Goal: Information Seeking & Learning: Find specific fact

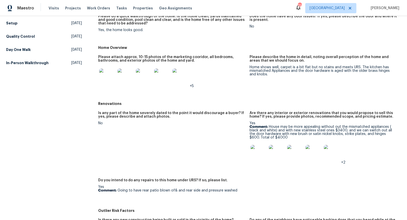
scroll to position [76, 0]
click at [256, 153] on img at bounding box center [259, 153] width 16 height 16
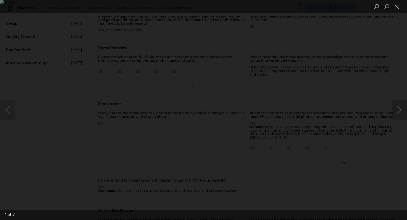
click at [401, 106] on button "Next image" at bounding box center [399, 110] width 15 height 20
click at [12, 107] on button "Previous image" at bounding box center [7, 110] width 15 height 20
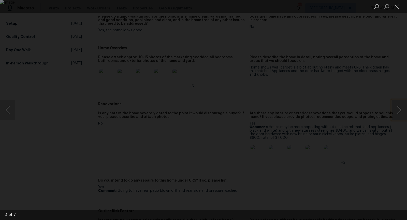
click at [397, 107] on button "Next image" at bounding box center [399, 110] width 15 height 20
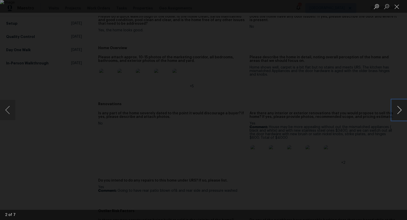
click at [397, 107] on button "Next image" at bounding box center [399, 110] width 15 height 20
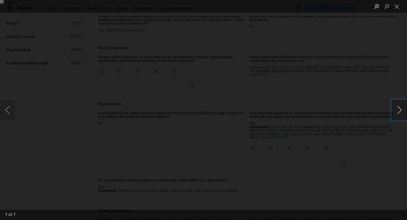
click at [397, 107] on button "Next image" at bounding box center [399, 110] width 15 height 20
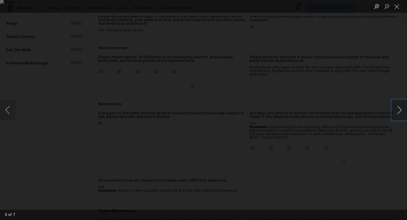
click at [397, 107] on button "Next image" at bounding box center [399, 110] width 15 height 20
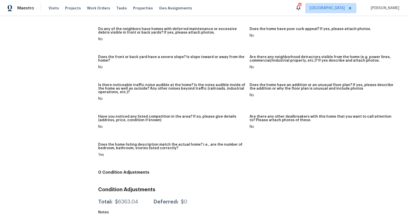
scroll to position [0, 0]
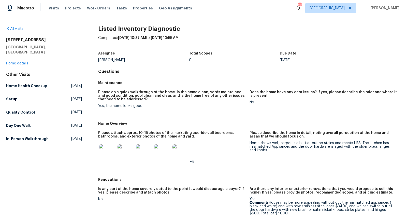
click at [16, 36] on div "All visits [STREET_ADDRESS] Home details Other Visits Home Health Checkup [DATE…" at bounding box center [44, 84] width 76 height 117
click at [16, 38] on h2 "[STREET_ADDRESS]" at bounding box center [44, 39] width 76 height 5
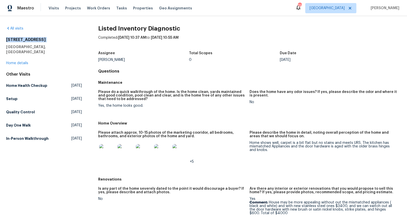
copy h2 "[STREET_ADDRESS]"
